Goal: Check status: Check status

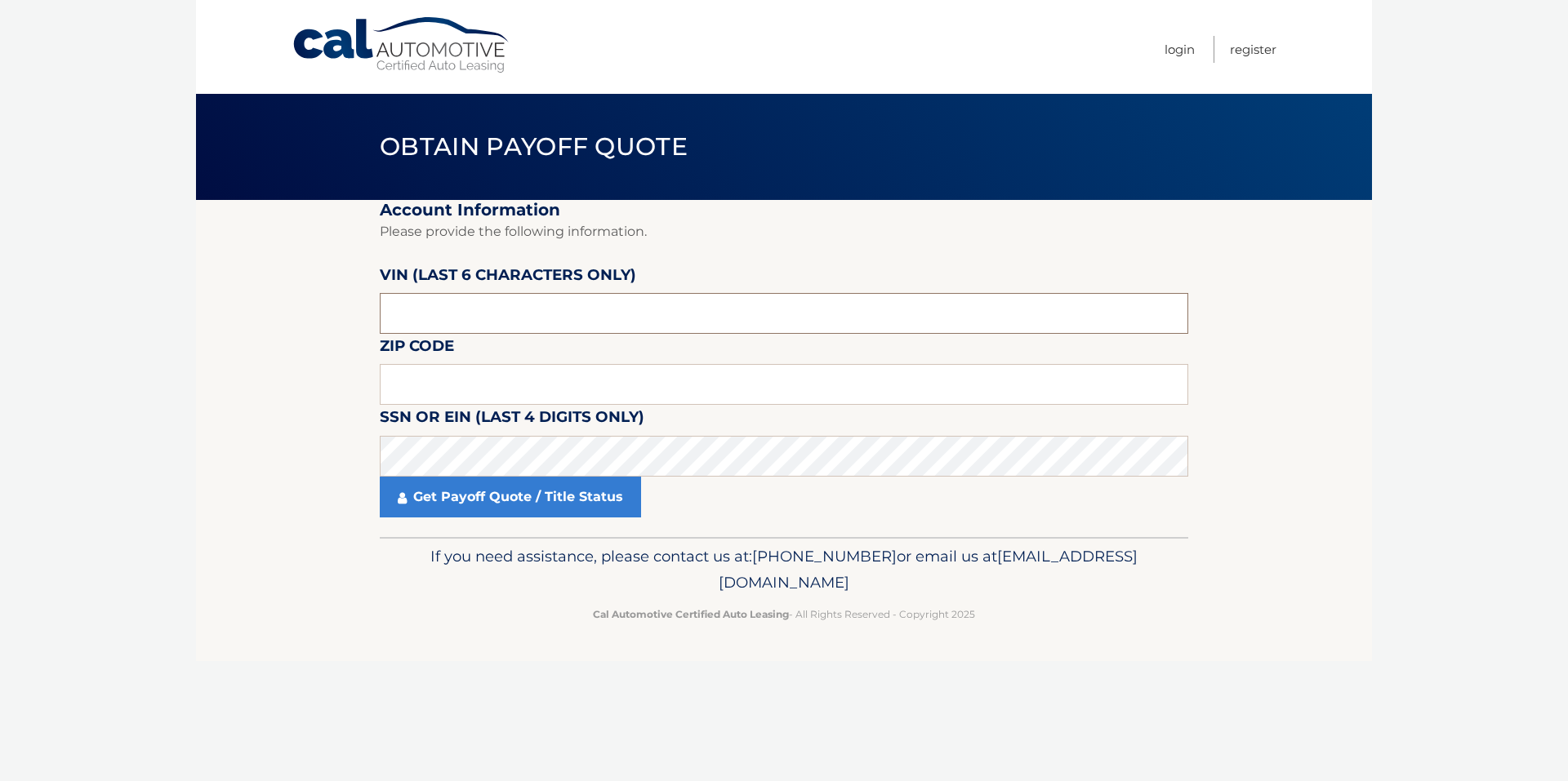
click at [460, 321] on input "text" at bounding box center [784, 313] width 808 height 41
click at [445, 317] on input "text" at bounding box center [784, 313] width 808 height 41
type input "710407"
click at [445, 367] on input "text" at bounding box center [784, 384] width 808 height 41
type input "11362"
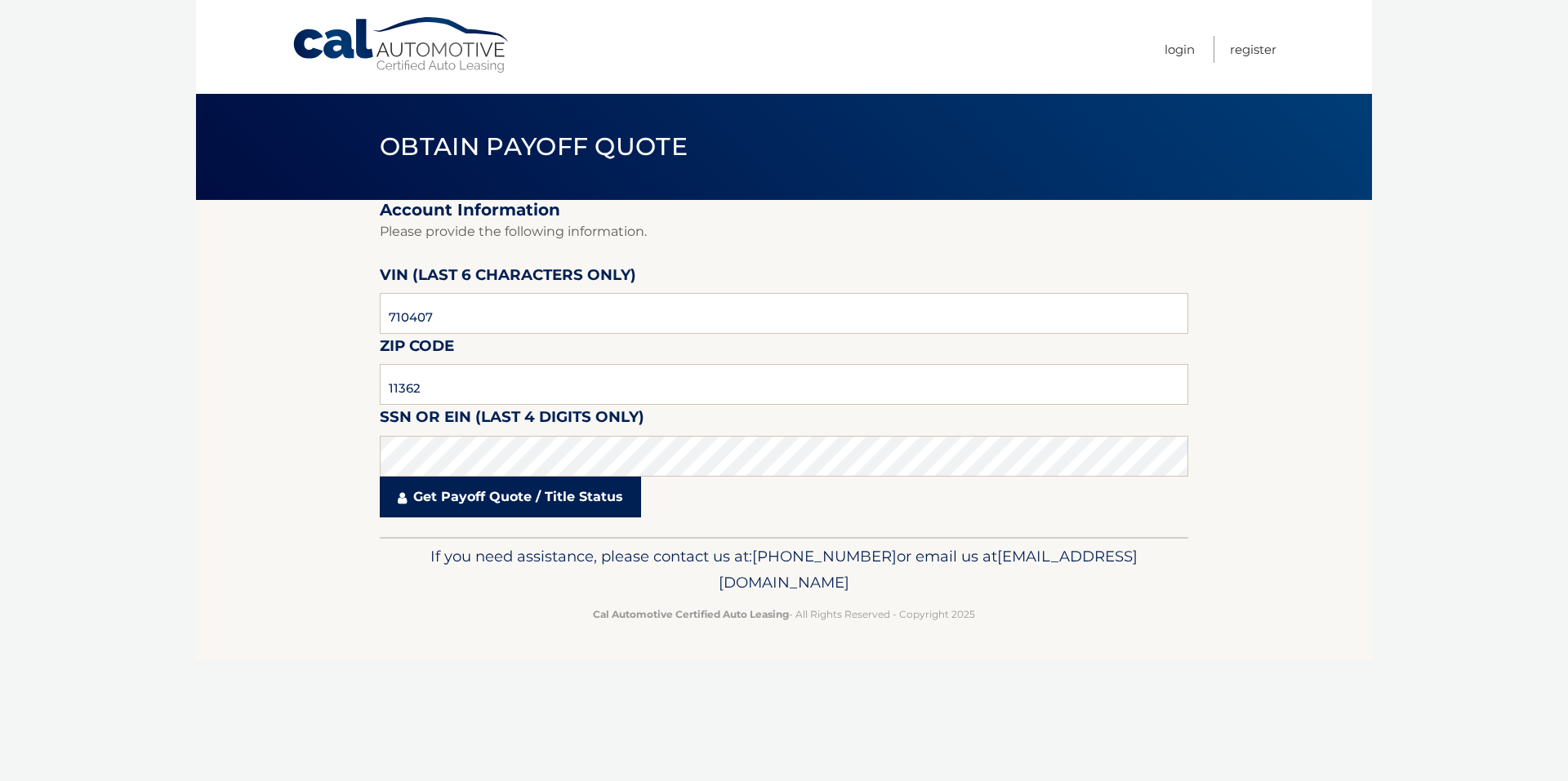
click at [491, 499] on link "Get Payoff Quote / Title Status" at bounding box center [511, 497] width 262 height 41
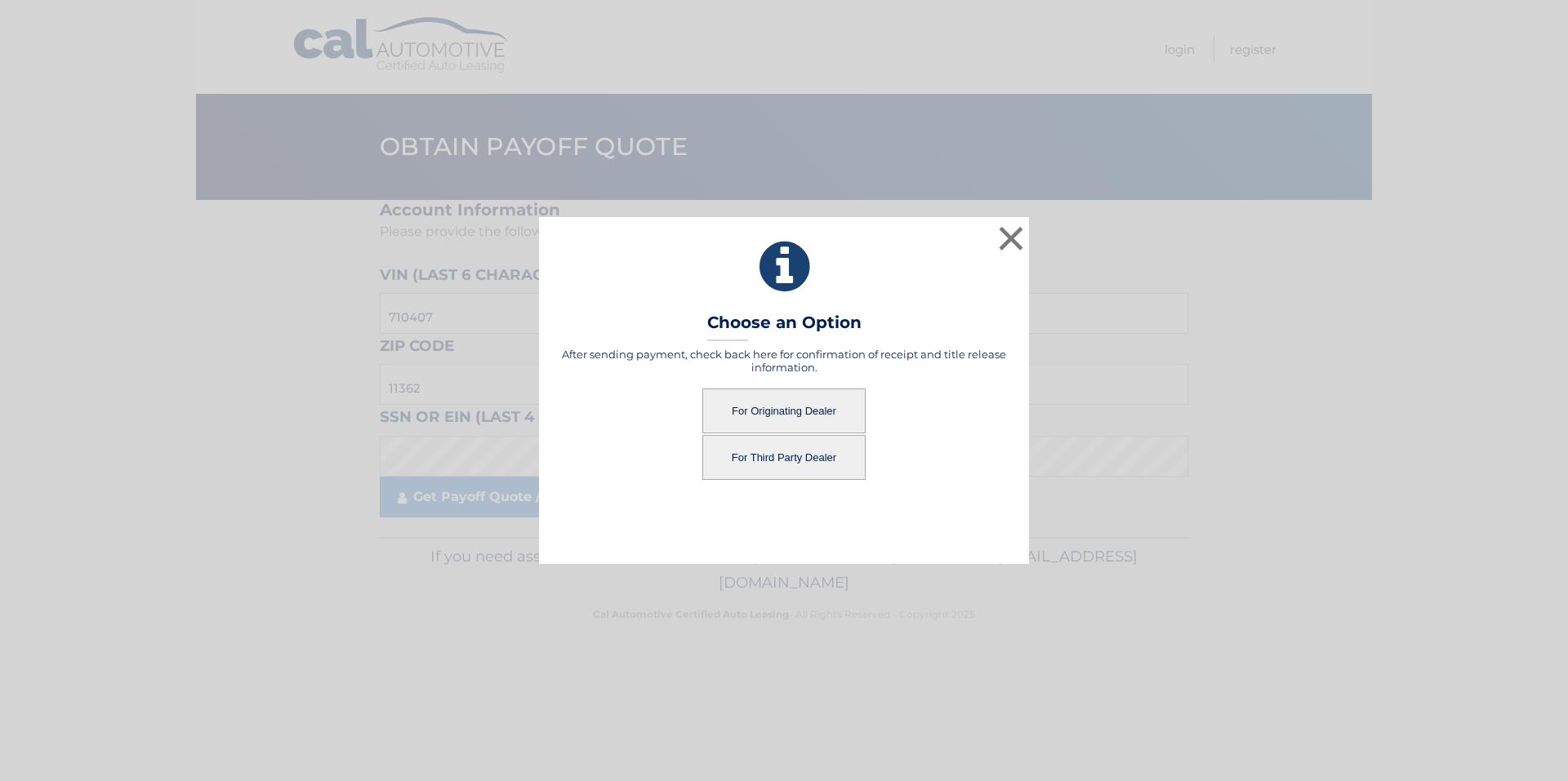
click at [797, 407] on button "For Originating Dealer" at bounding box center [784, 411] width 164 height 45
click at [777, 411] on button "For Originating Dealer" at bounding box center [784, 411] width 164 height 45
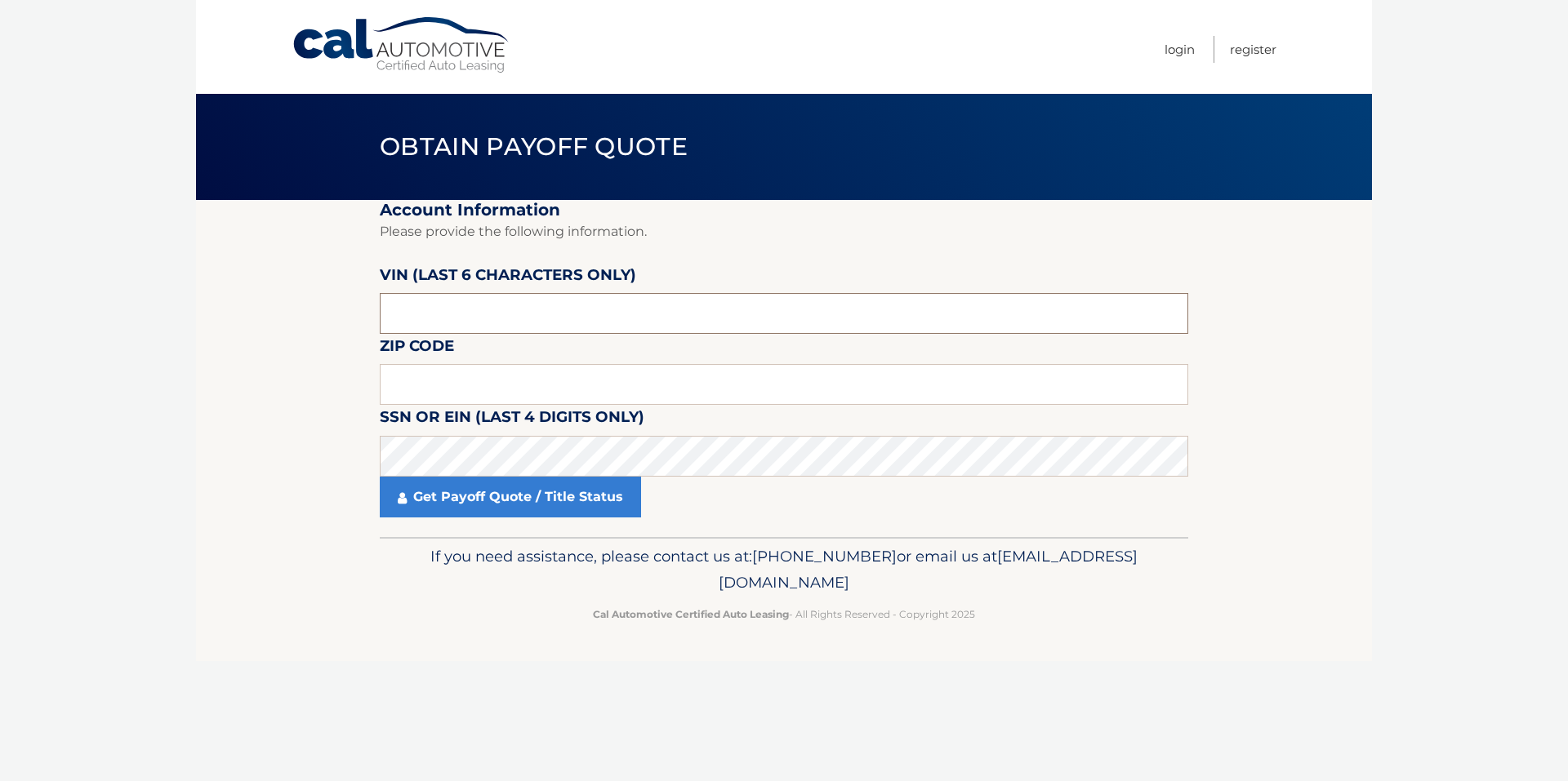
click at [439, 318] on input "text" at bounding box center [784, 313] width 808 height 41
type input "071838"
click at [615, 375] on input "text" at bounding box center [784, 384] width 808 height 41
type input "11501"
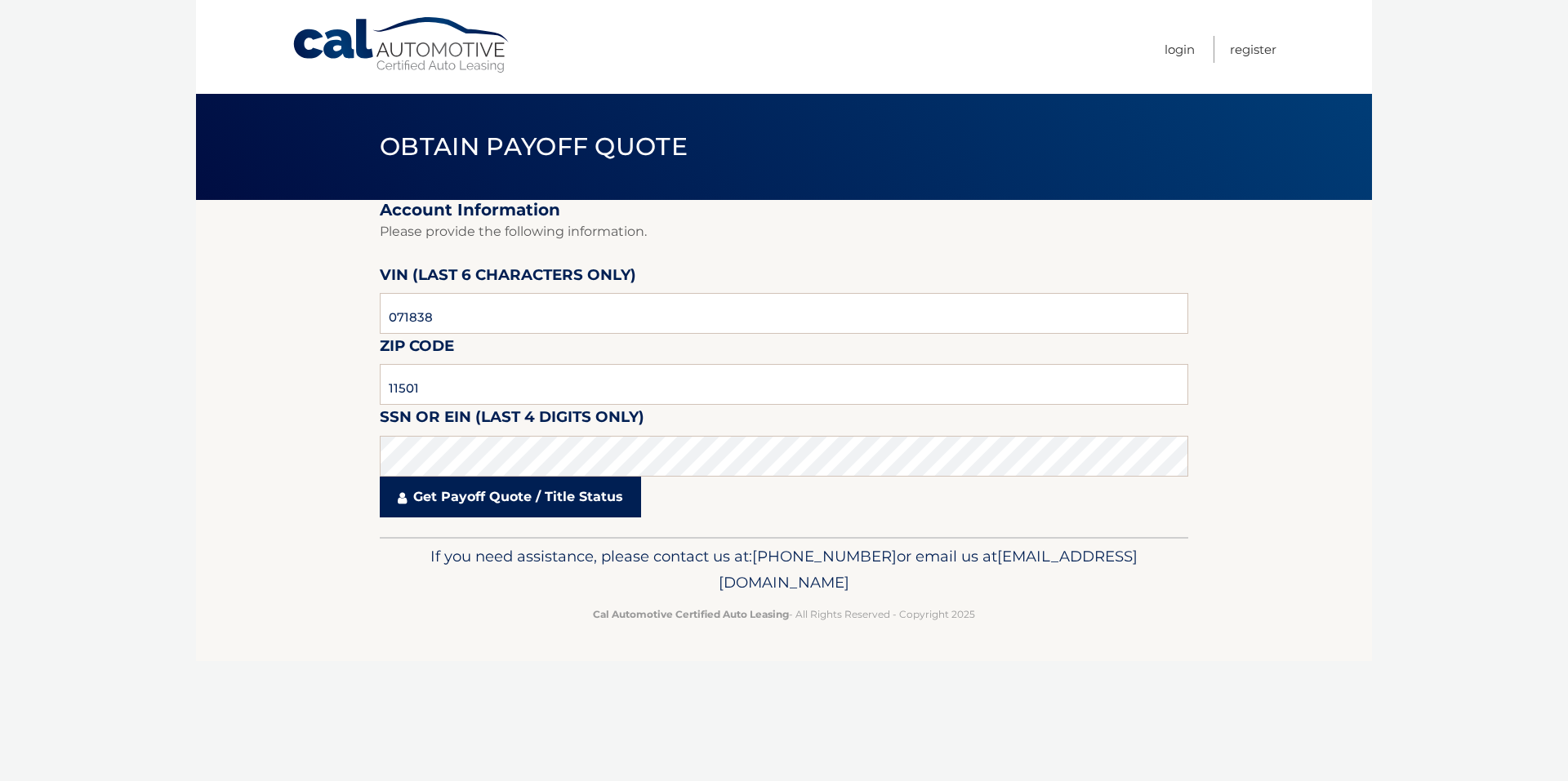
click at [522, 499] on link "Get Payoff Quote / Title Status" at bounding box center [511, 497] width 262 height 41
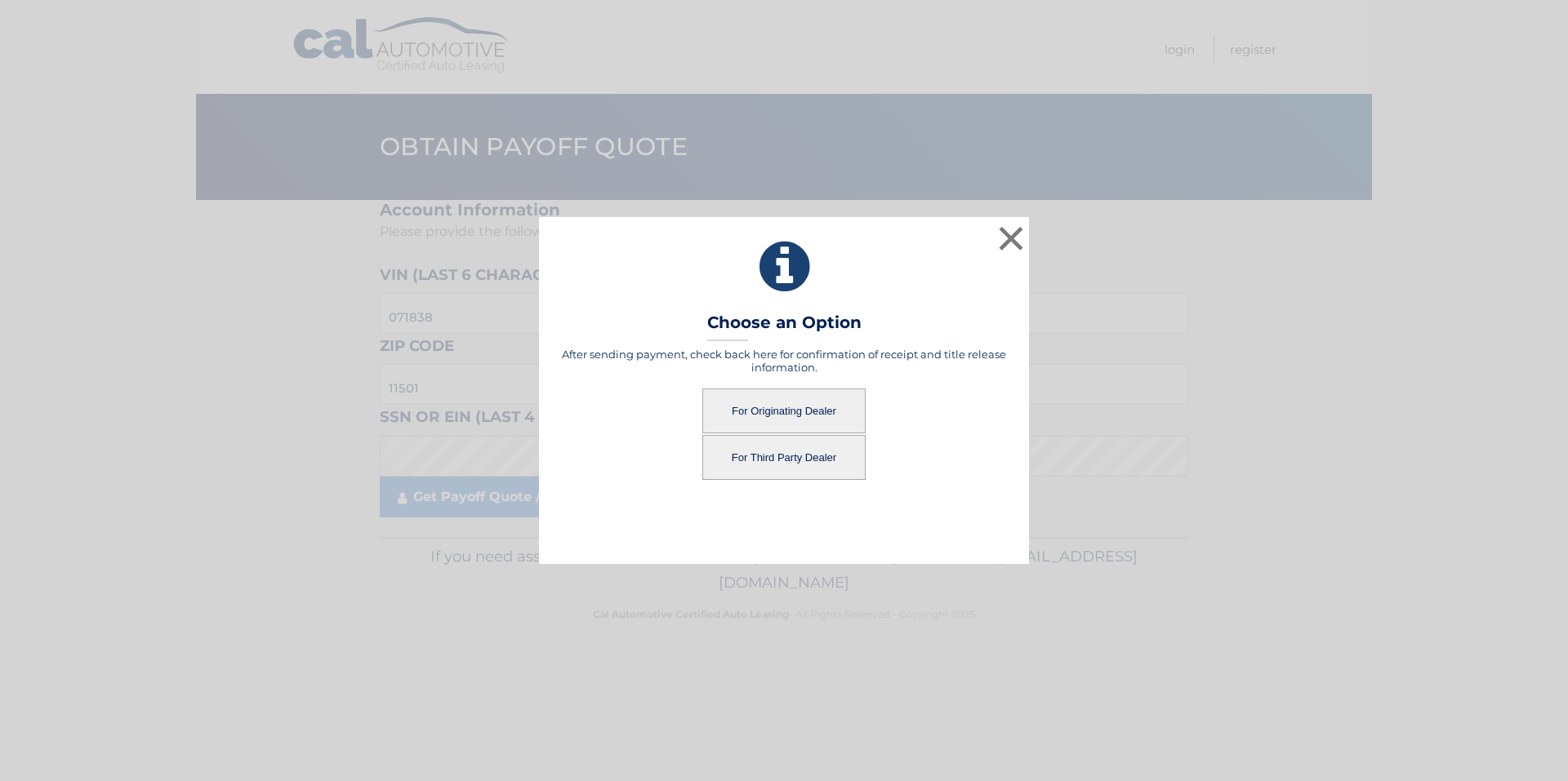
click at [778, 400] on button "For Originating Dealer" at bounding box center [784, 411] width 164 height 45
click at [776, 408] on button "For Originating Dealer" at bounding box center [784, 411] width 164 height 45
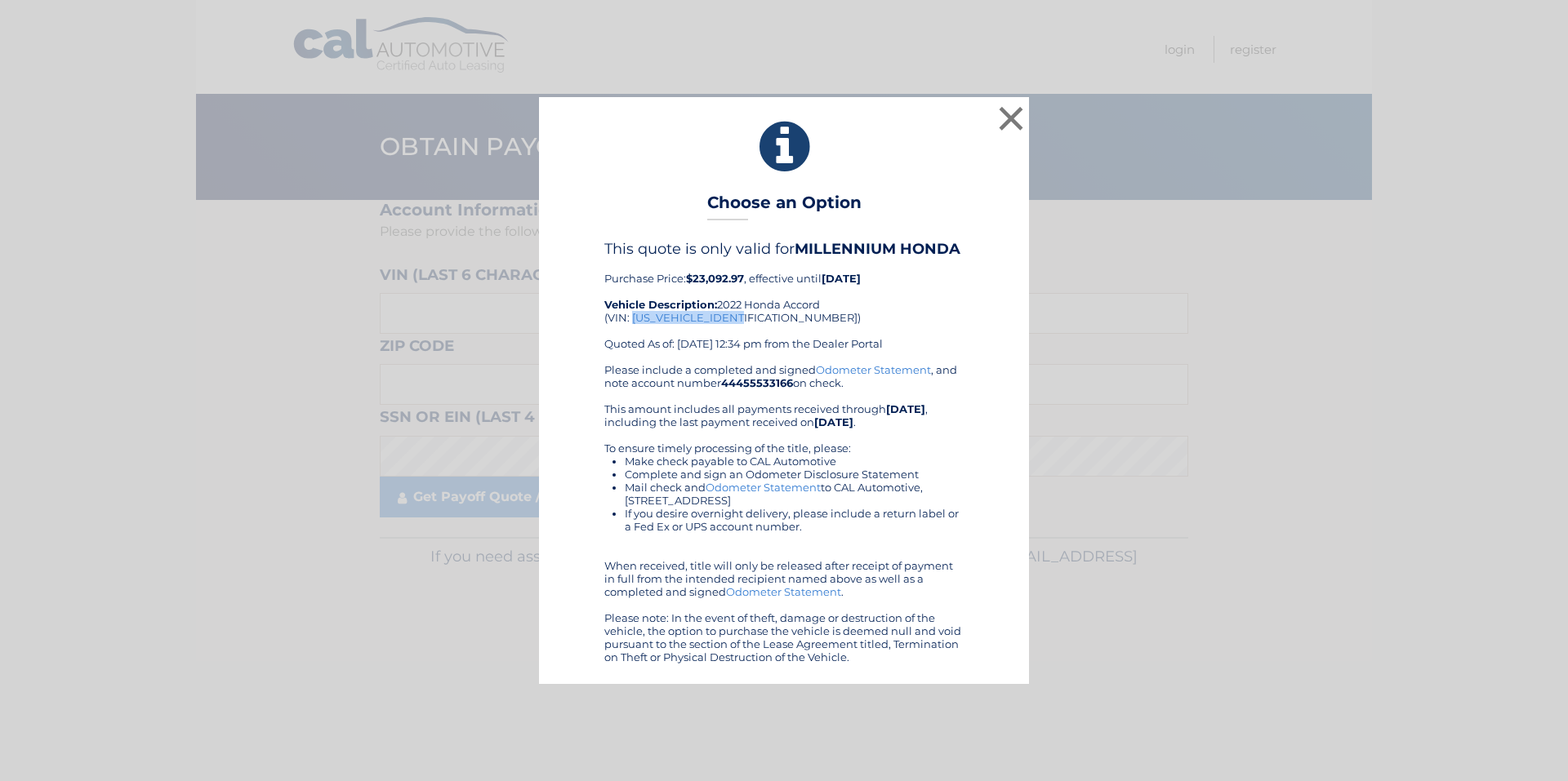
drag, startPoint x: 741, startPoint y: 322, endPoint x: 633, endPoint y: 318, distance: 108.1
click at [633, 318] on div "This quote is only valid for MILLENNIUM HONDA Purchase Price: $23,092.97 , effe…" at bounding box center [784, 301] width 360 height 122
copy div "1HGCV1F41NA071838"
click at [1013, 119] on button "×" at bounding box center [1010, 118] width 33 height 33
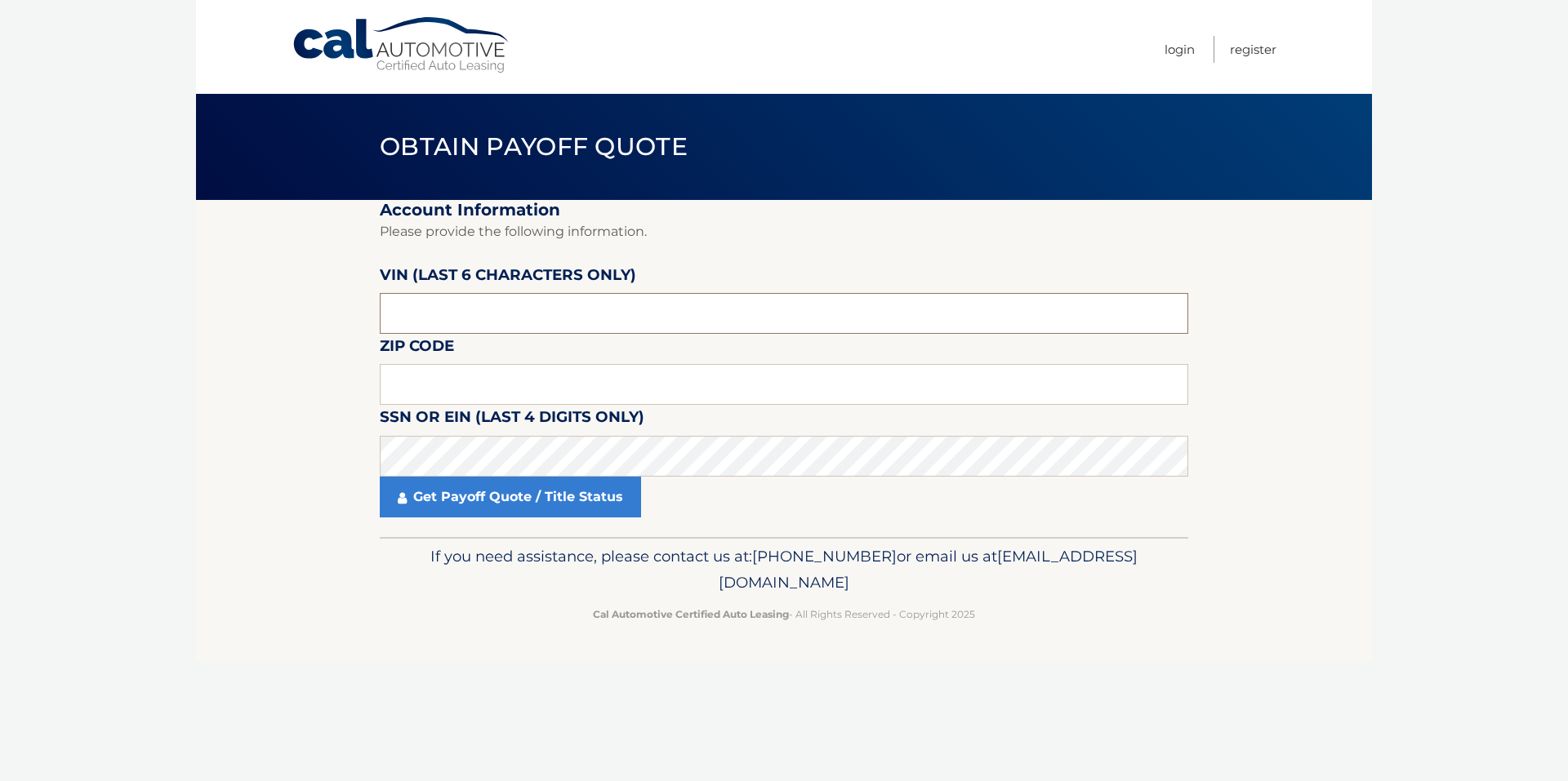
click at [548, 321] on input "text" at bounding box center [784, 313] width 808 height 41
type input "710407"
click at [539, 395] on input "text" at bounding box center [784, 384] width 808 height 41
click at [473, 308] on input "710407" at bounding box center [784, 313] width 808 height 41
click at [454, 388] on input "text" at bounding box center [784, 384] width 808 height 41
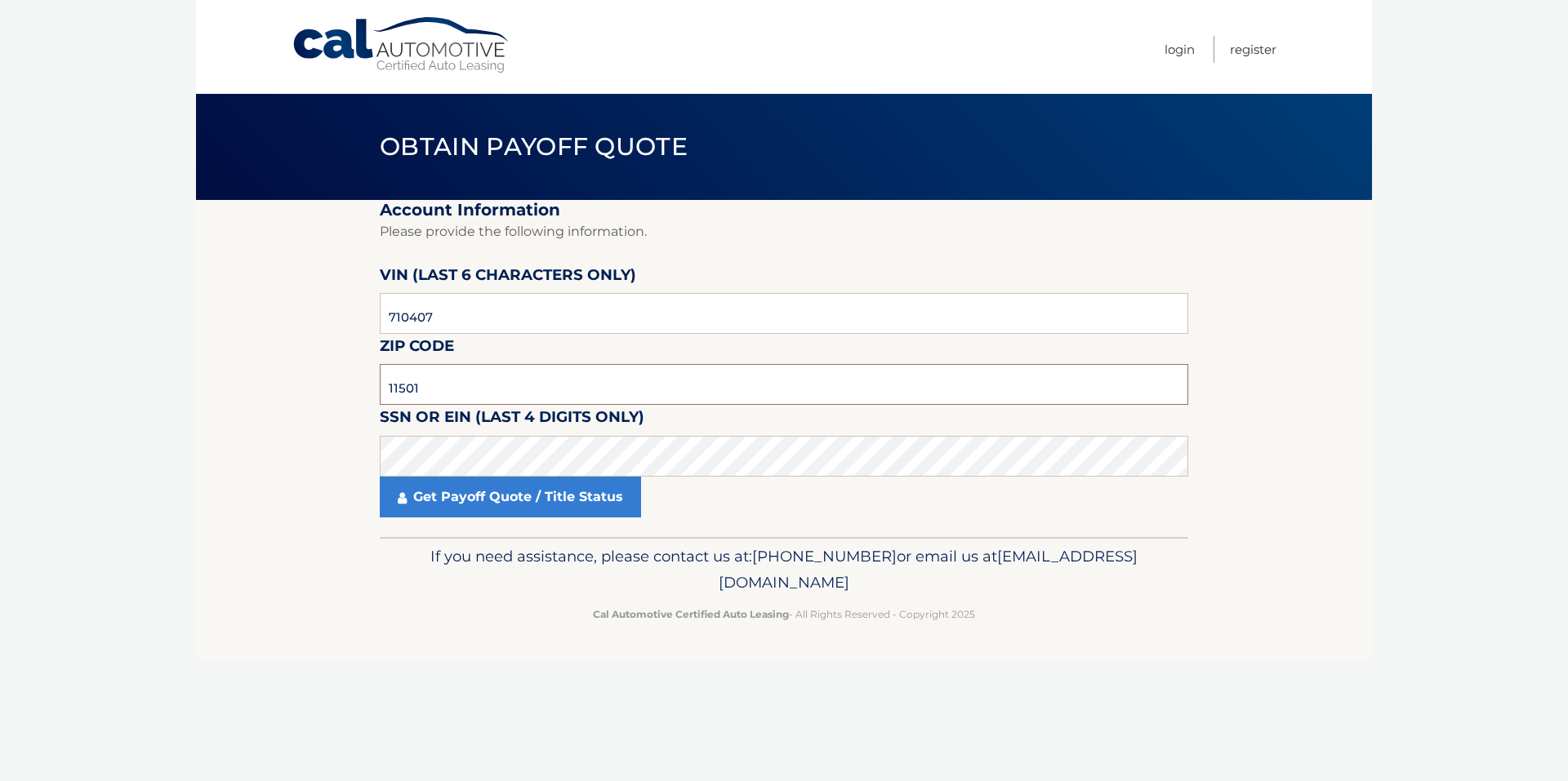
type input "11501"
click at [507, 507] on link "Get Payoff Quote / Title Status" at bounding box center [511, 497] width 262 height 41
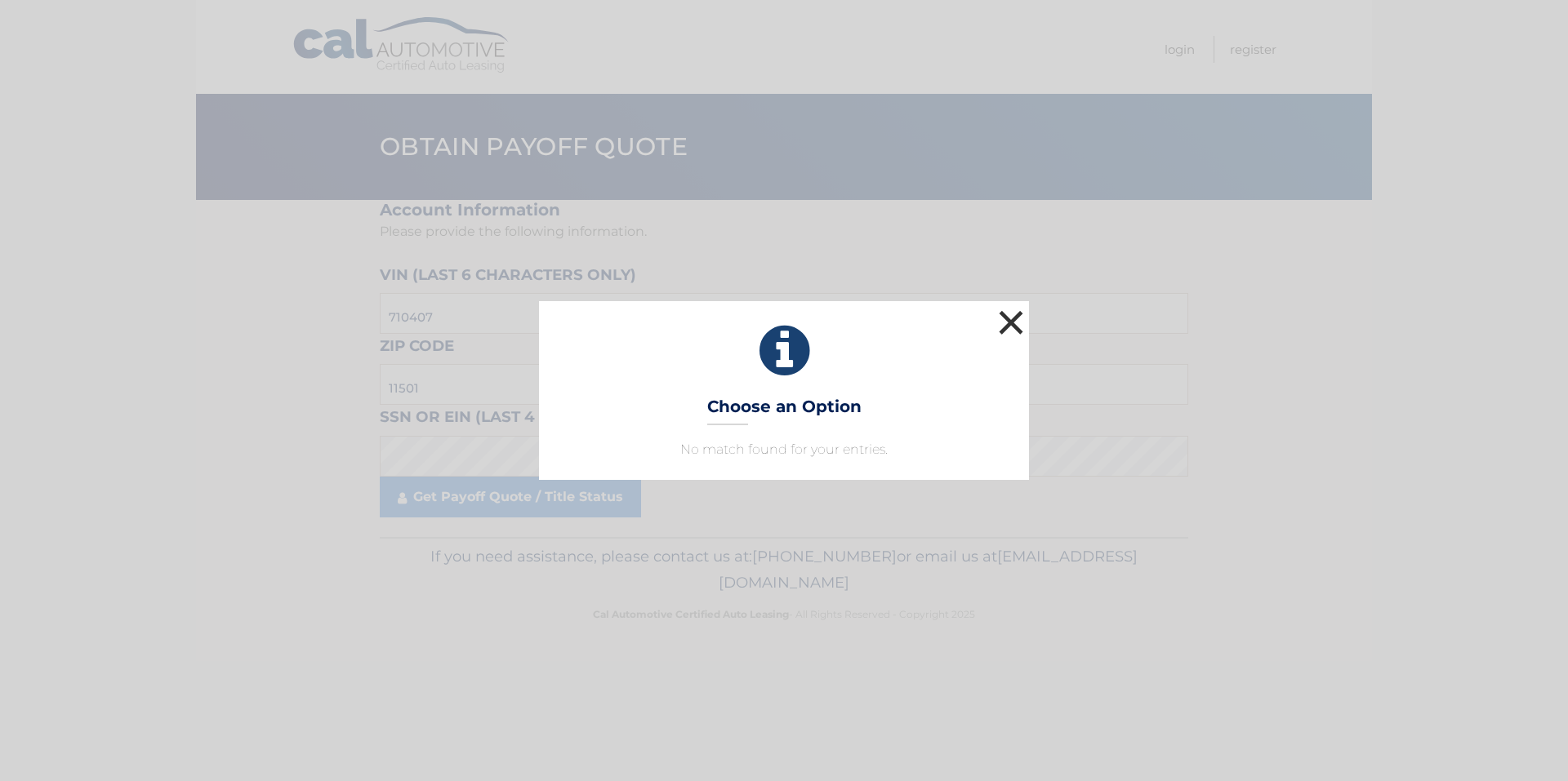
click at [1017, 319] on button "×" at bounding box center [1010, 322] width 33 height 33
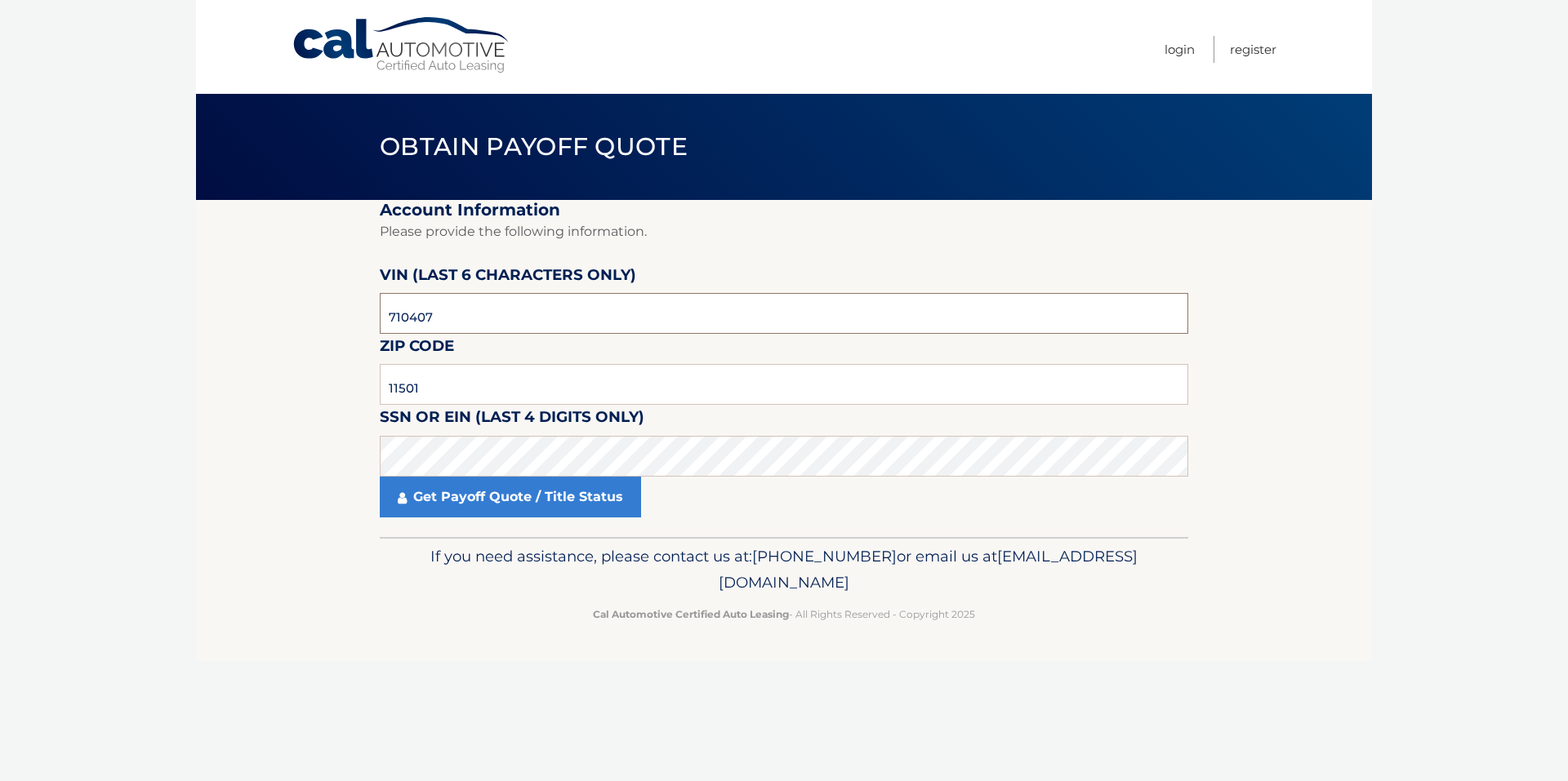
drag, startPoint x: 442, startPoint y: 314, endPoint x: 293, endPoint y: 330, distance: 149.9
click at [293, 330] on section "Account Information Please provide the following information. VIN (last 6 chara…" at bounding box center [784, 369] width 1176 height 337
paste input "071838"
type input "071838"
click at [521, 498] on link "Get Payoff Quote / Title Status" at bounding box center [511, 497] width 262 height 41
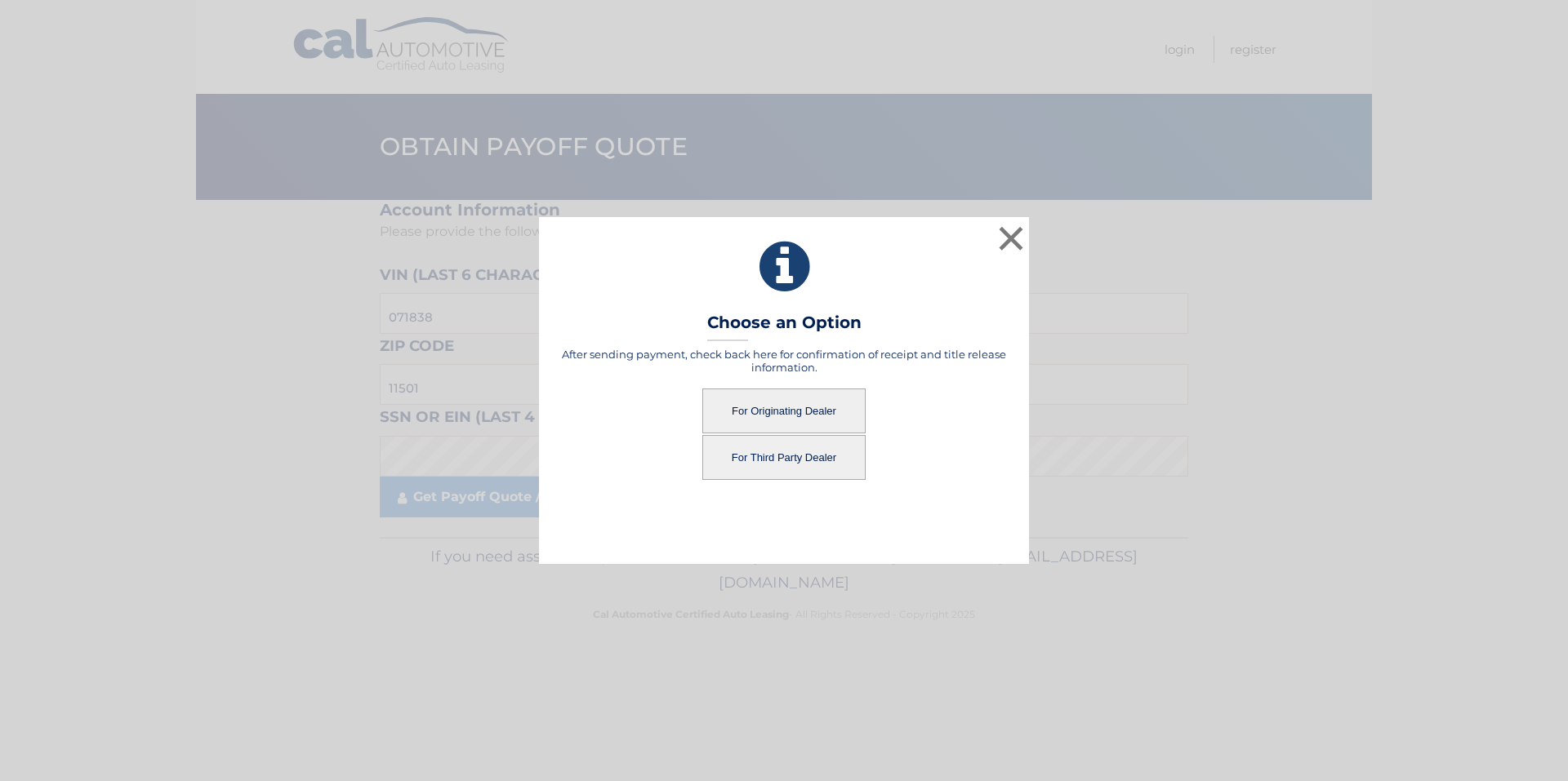
click at [789, 414] on button "For Originating Dealer" at bounding box center [784, 411] width 164 height 45
click at [792, 403] on button "For Originating Dealer" at bounding box center [784, 411] width 164 height 45
click at [784, 412] on button "For Originating Dealer" at bounding box center [784, 411] width 164 height 45
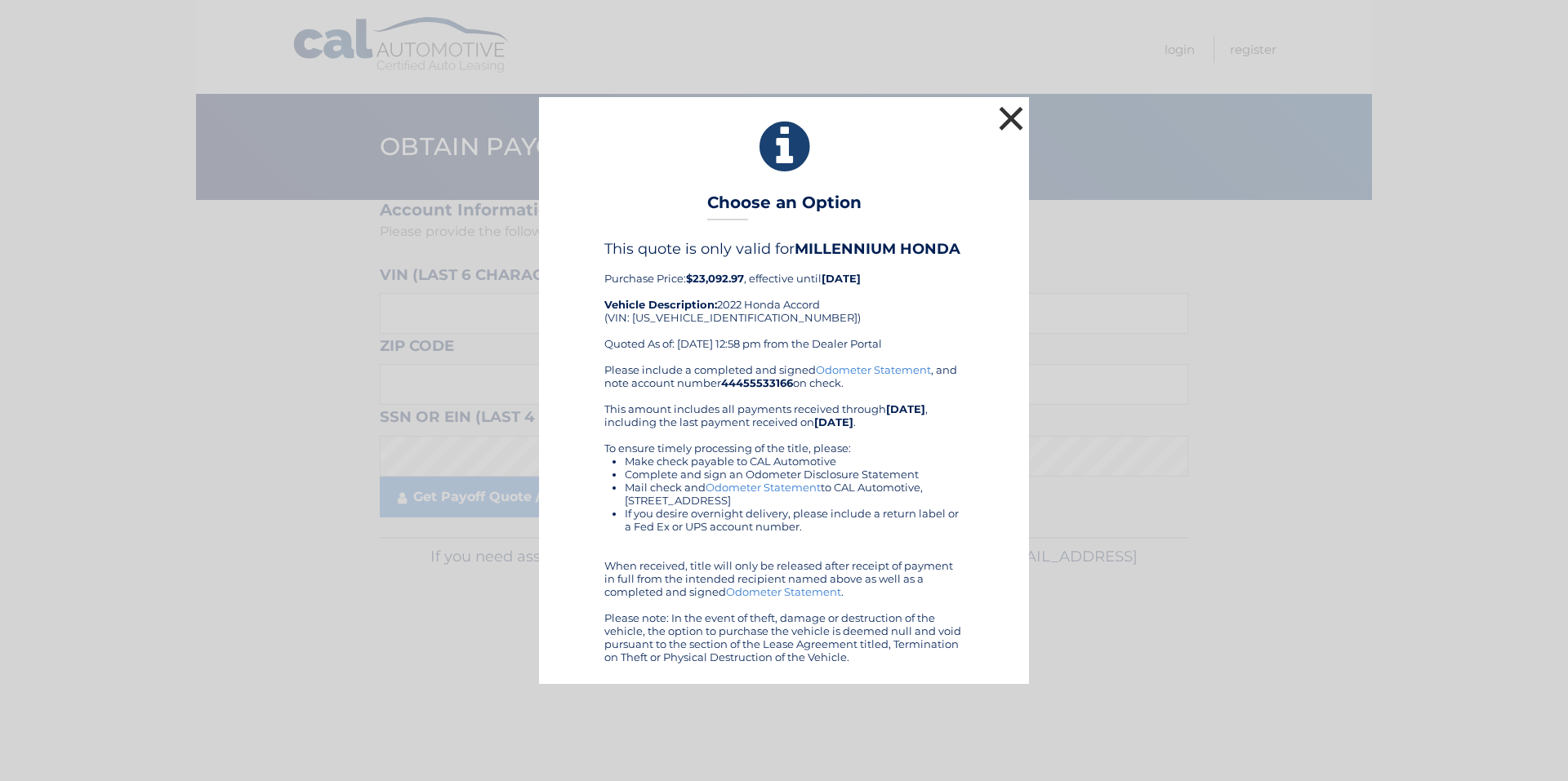
click at [1008, 120] on button "×" at bounding box center [1010, 118] width 33 height 33
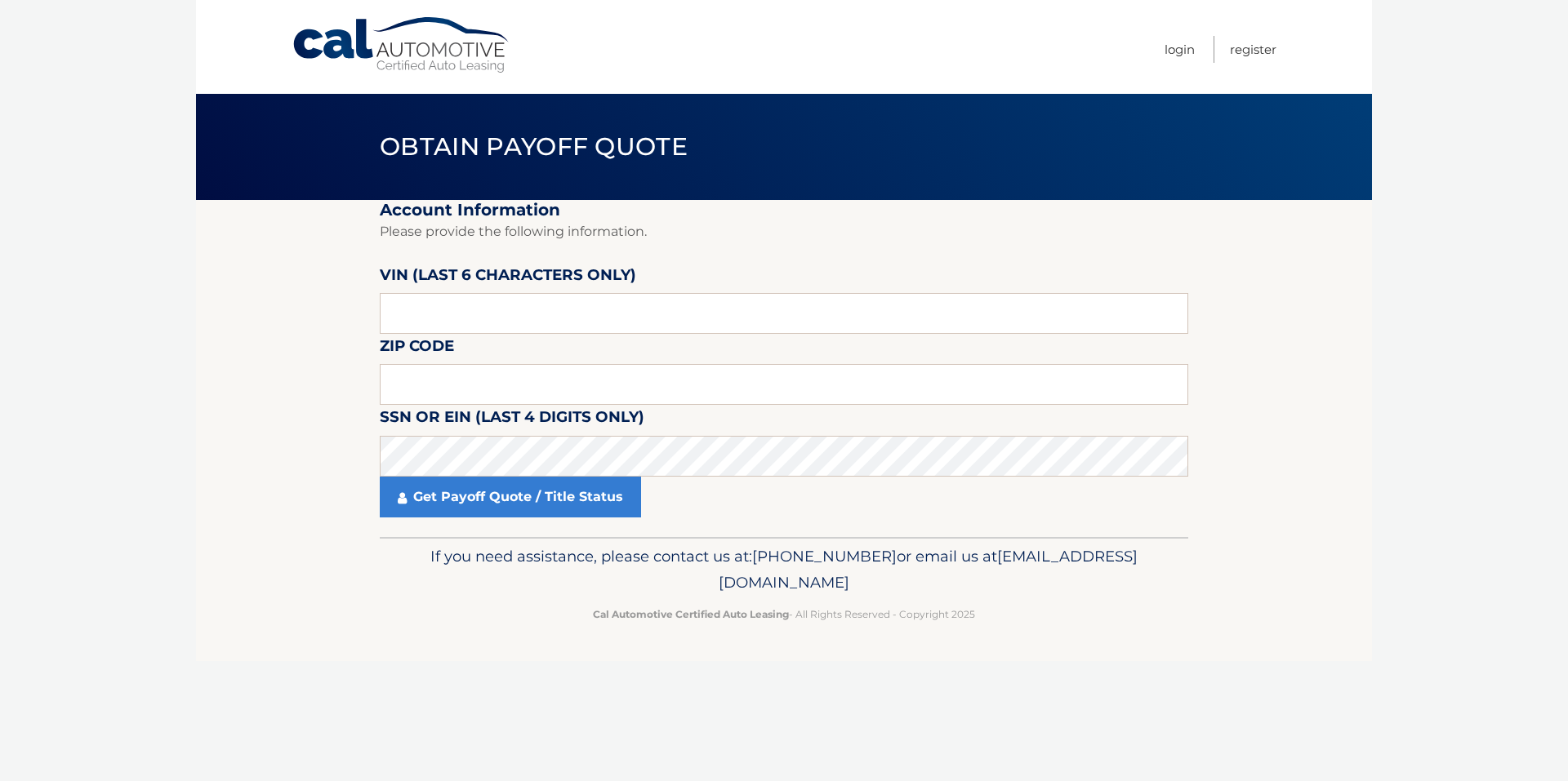
click at [1331, 72] on div "Cal Automotive Menu Login Register" at bounding box center [784, 47] width 1176 height 94
click at [423, 305] on input "text" at bounding box center [784, 313] width 808 height 41
type input "710407"
type input "11362"
click button "For Originating Dealer" at bounding box center [0, 0] width 0 height 0
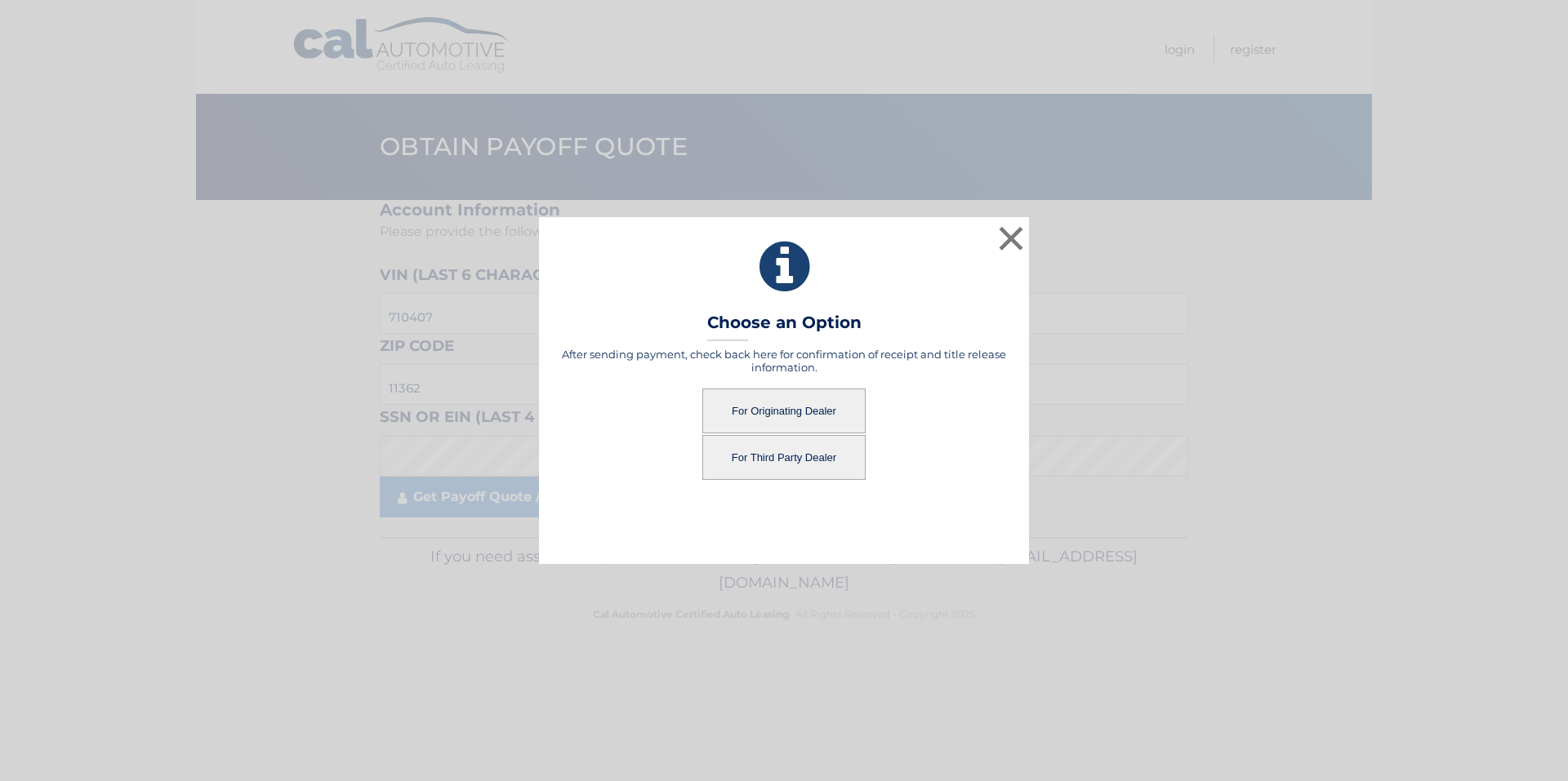
click at [816, 417] on button "For Originating Dealer" at bounding box center [784, 411] width 164 height 45
click at [782, 409] on button "For Originating Dealer" at bounding box center [784, 411] width 164 height 45
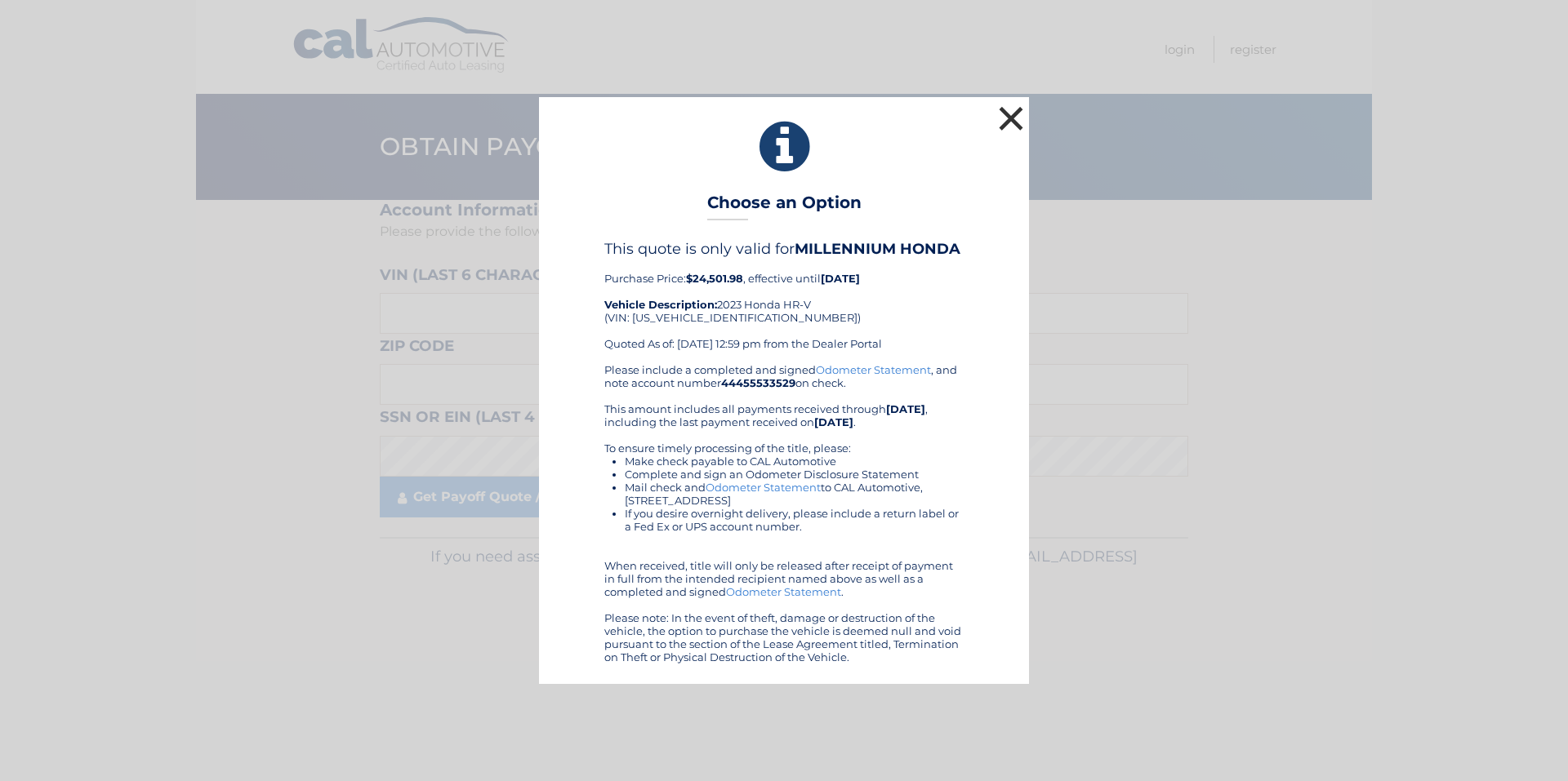
click at [1005, 116] on button "×" at bounding box center [1010, 118] width 33 height 33
